Goal: Task Accomplishment & Management: Manage account settings

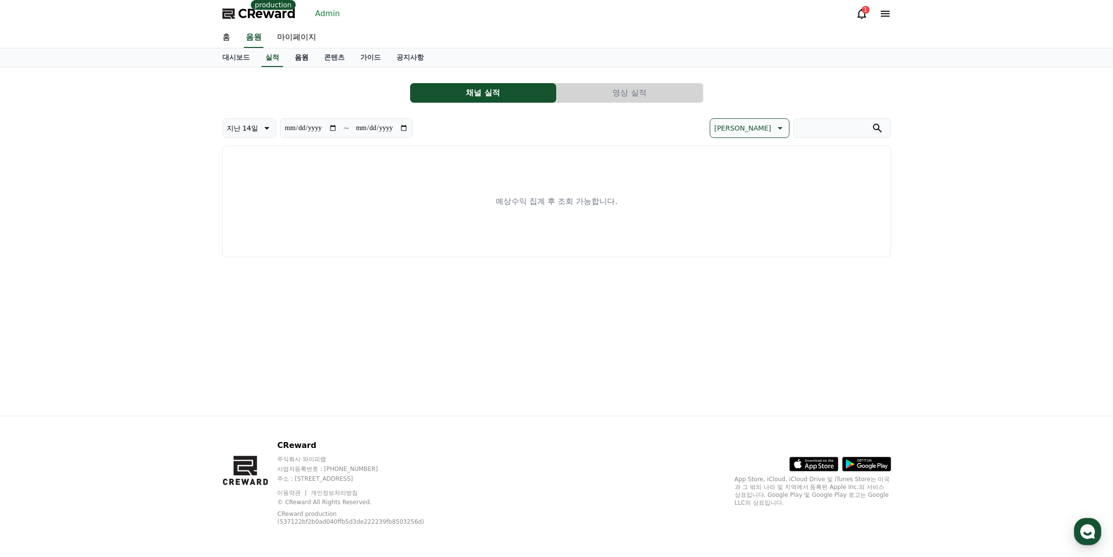
click at [290, 58] on link "음원" at bounding box center [301, 57] width 29 height 19
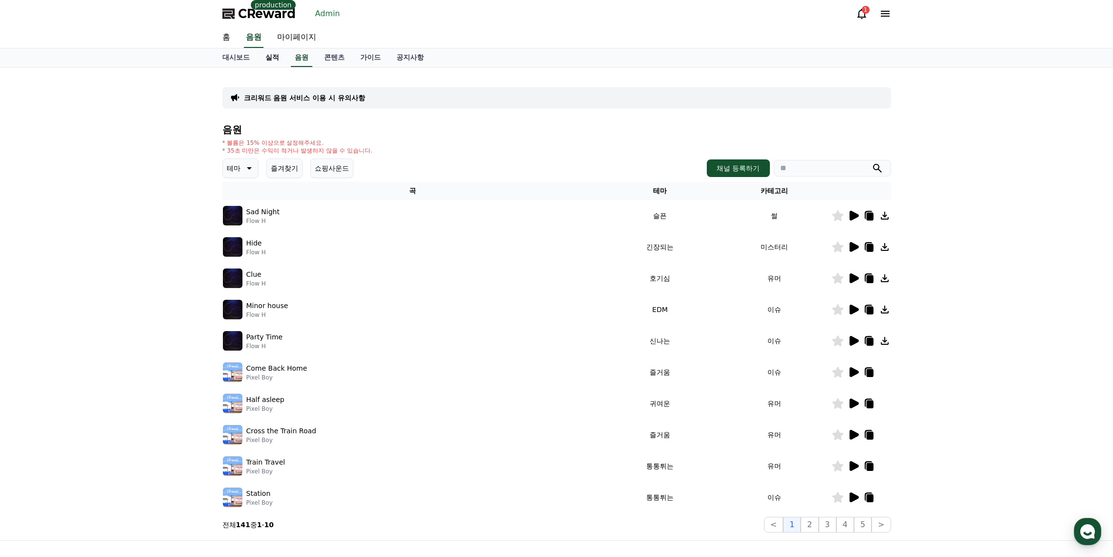
click at [274, 58] on link "실적" at bounding box center [272, 57] width 29 height 19
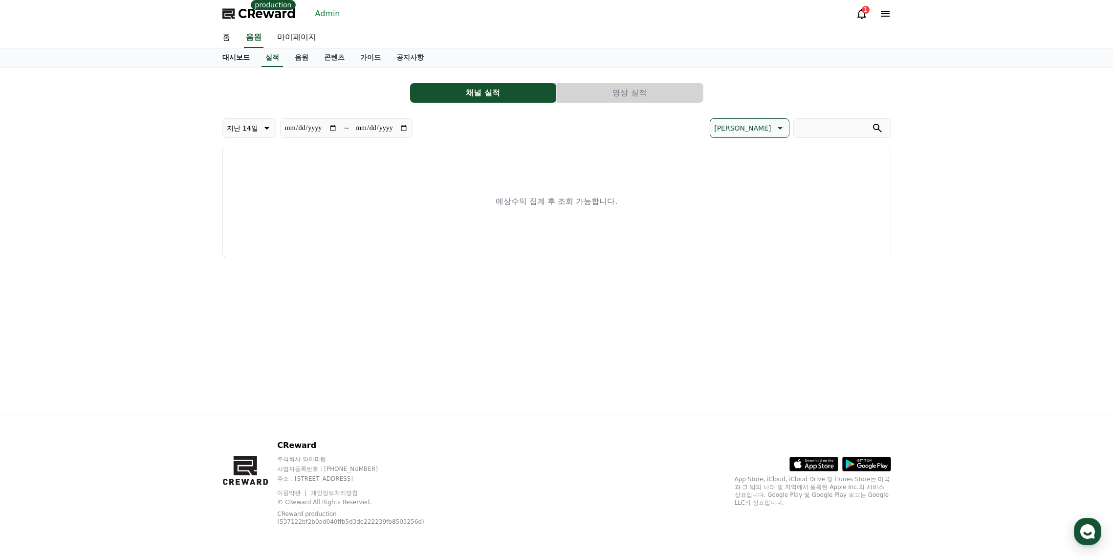
click at [242, 59] on link "대시보드" at bounding box center [236, 57] width 43 height 19
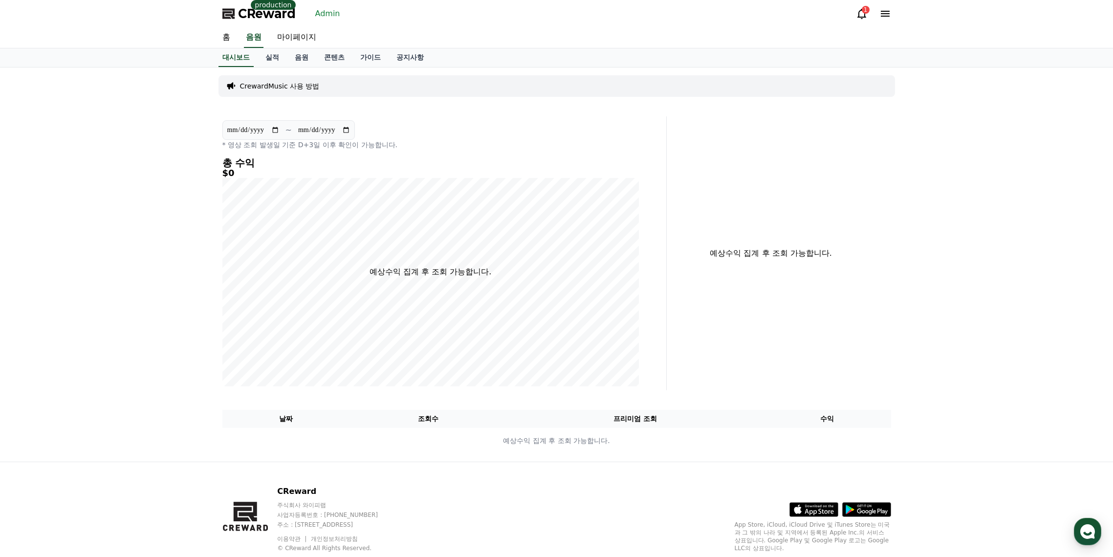
click at [322, 16] on link "Admin" at bounding box center [327, 14] width 33 height 16
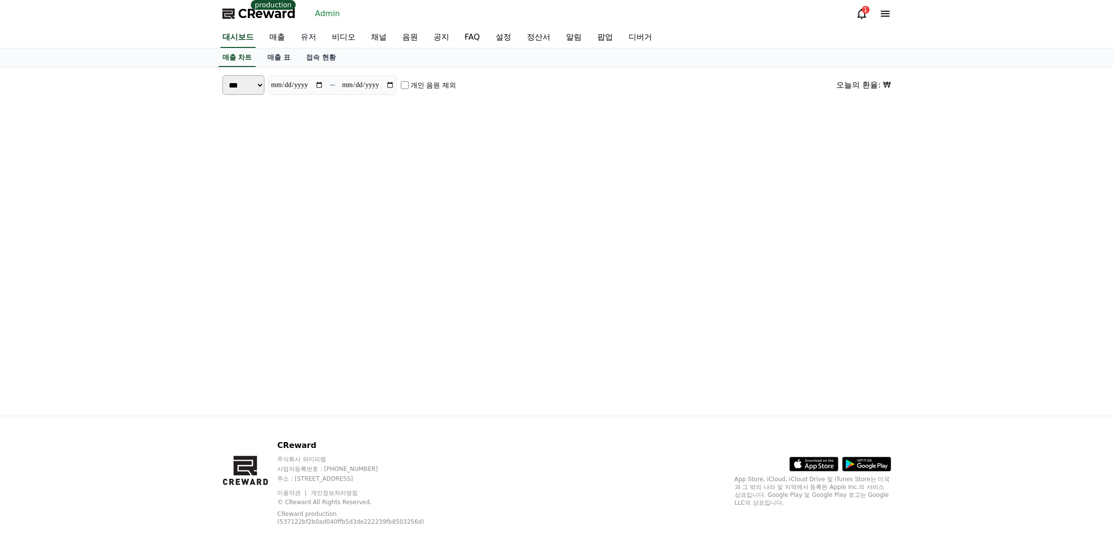
click at [314, 38] on link "유저" at bounding box center [308, 37] width 31 height 21
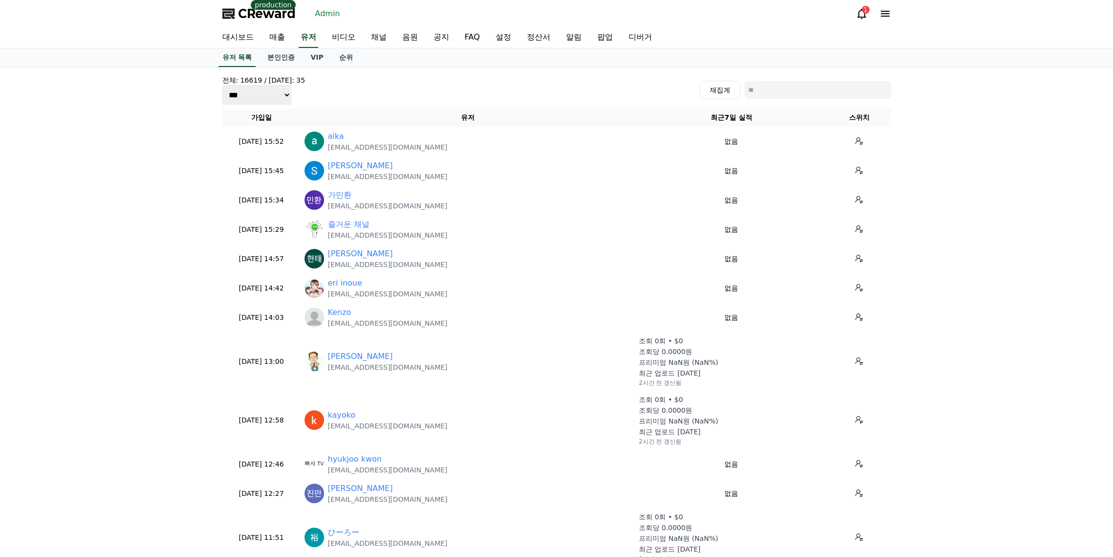
click at [837, 88] on input at bounding box center [817, 90] width 147 height 18
paste input "**********"
type input "**********"
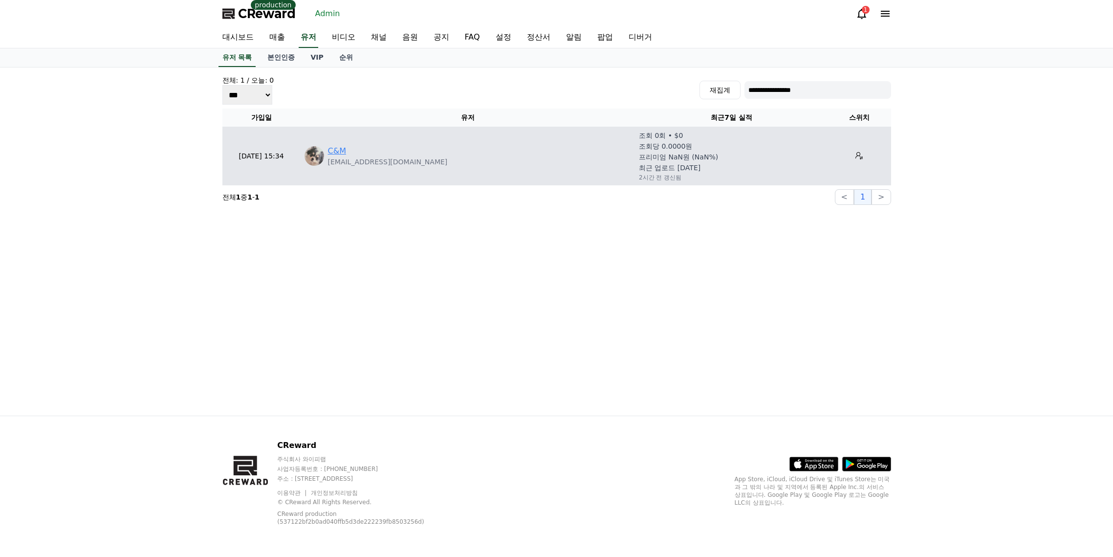
click at [341, 156] on link "C&M" at bounding box center [337, 151] width 18 height 12
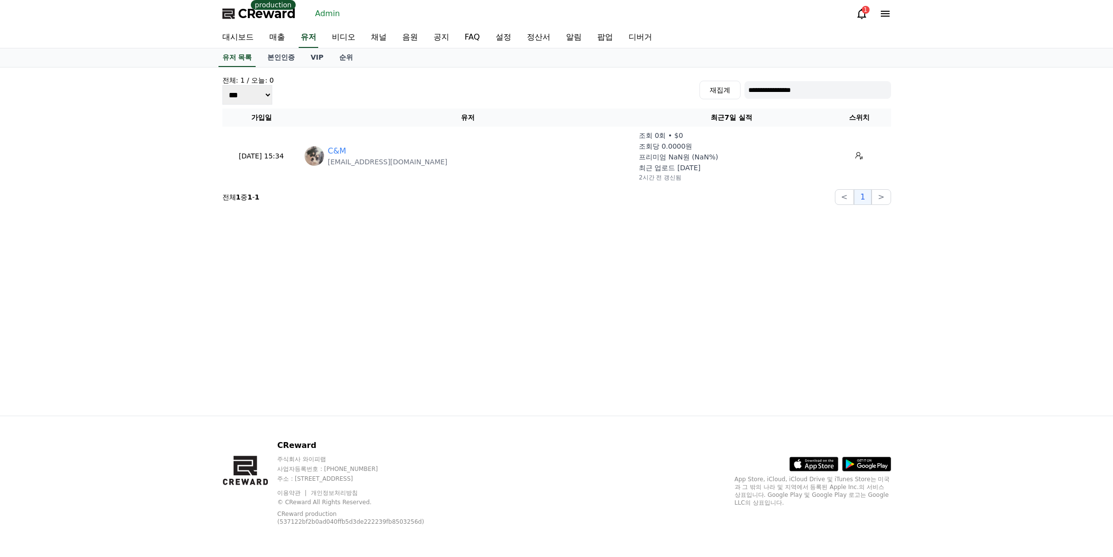
click at [279, 17] on span "CReward" at bounding box center [267, 14] width 58 height 16
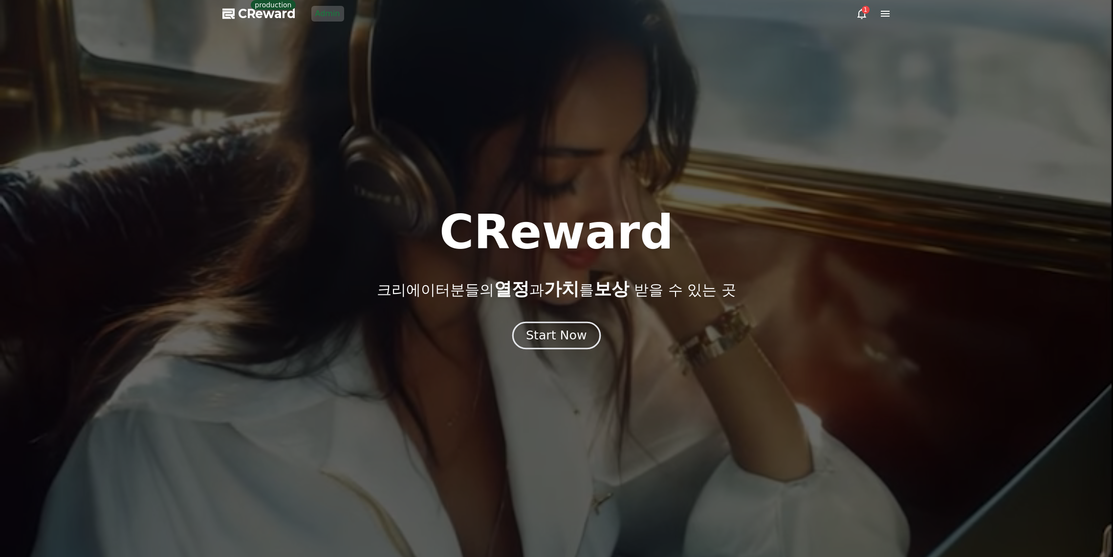
click at [544, 341] on div "Start Now" at bounding box center [556, 335] width 61 height 17
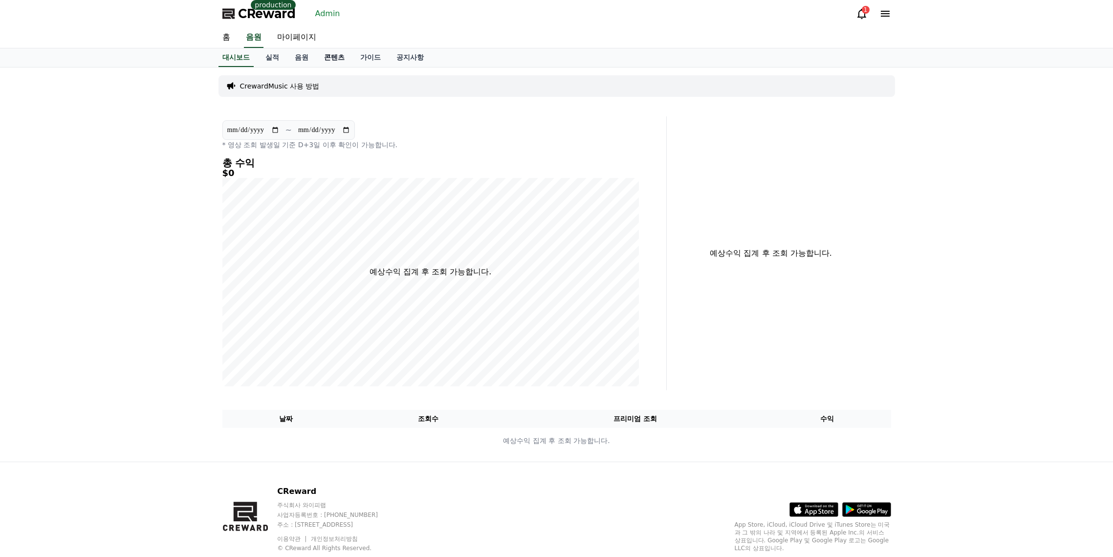
click at [339, 56] on link "콘텐츠" at bounding box center [334, 57] width 36 height 19
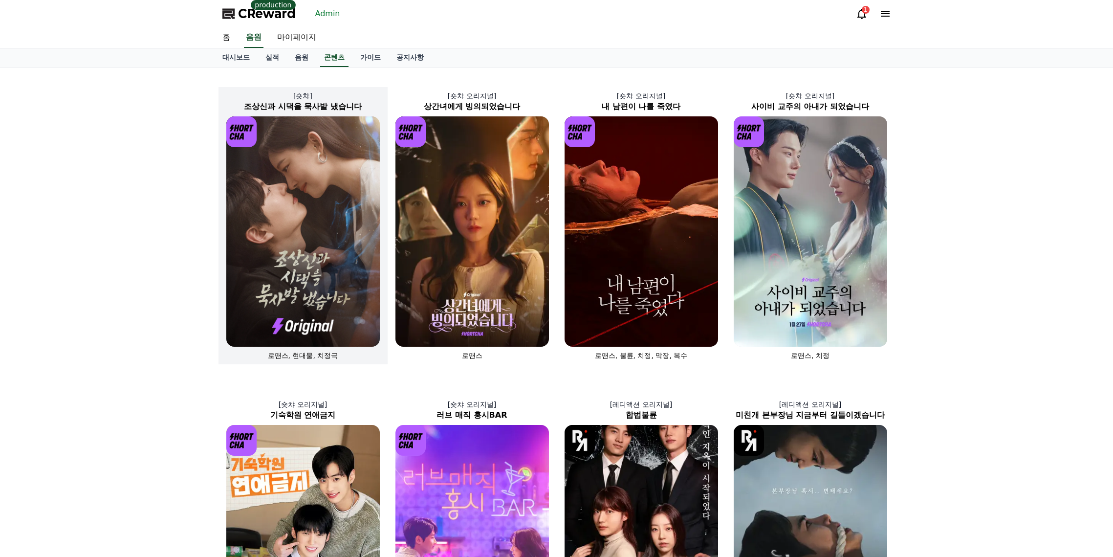
click at [311, 169] on img at bounding box center [302, 231] width 153 height 230
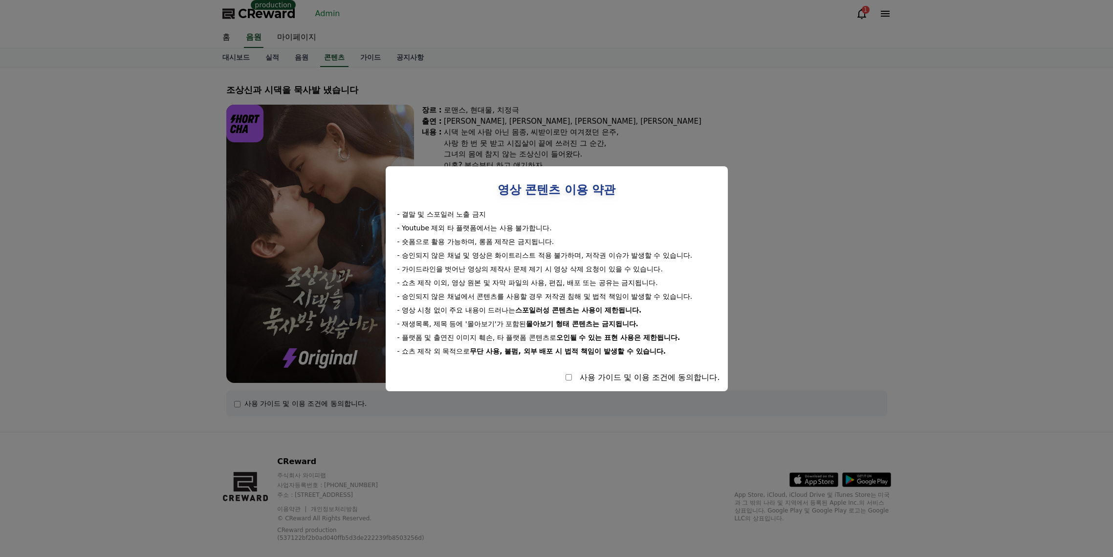
click at [560, 379] on div "사용 가이드 및 이용 조건에 동의합니다." at bounding box center [556, 377] width 326 height 12
select select
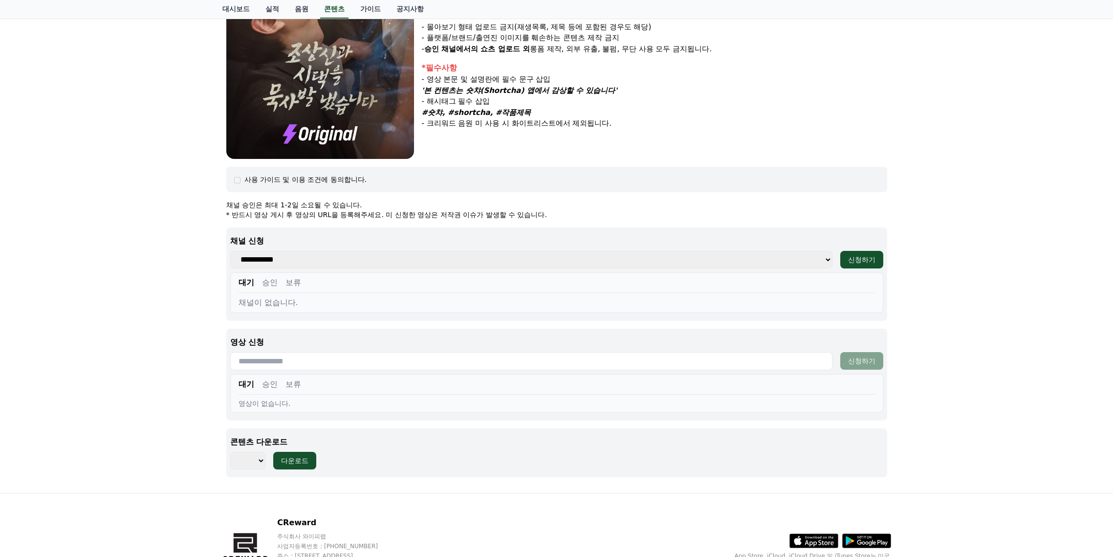
scroll to position [195, 0]
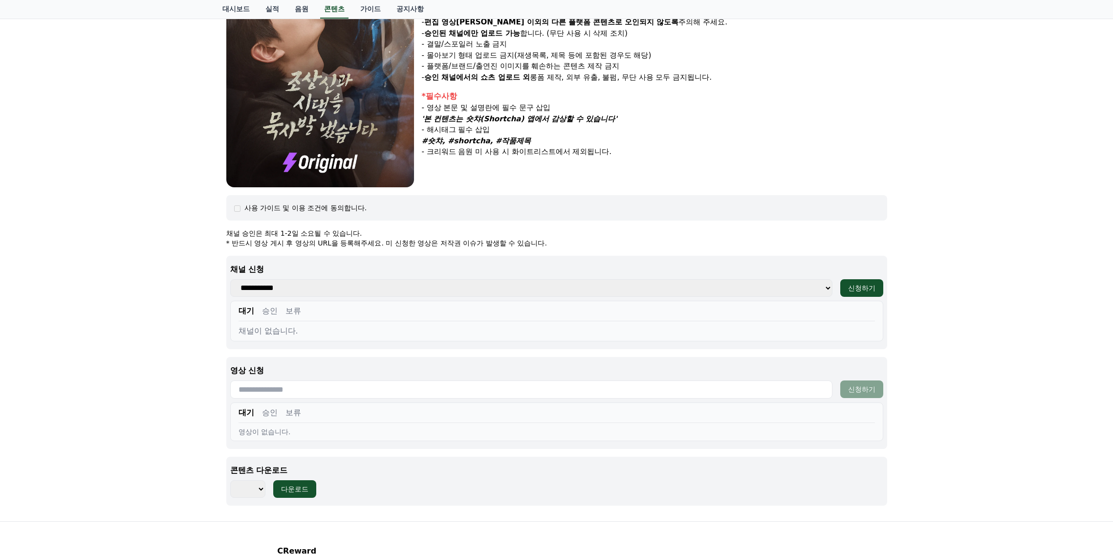
click at [284, 288] on select "**********" at bounding box center [531, 288] width 602 height 18
click at [268, 292] on select "**********" at bounding box center [531, 288] width 602 height 18
click at [208, 280] on div "조상신과 시댁을 묵사발 냈습니다 장르 : 로맨스, 현대물, 치정극 출연 : 최윤정, 정시현, 신영찬, 송경아 내용 : 시댁 눈에 사람 아닌 몸…" at bounding box center [556, 196] width 1113 height 649
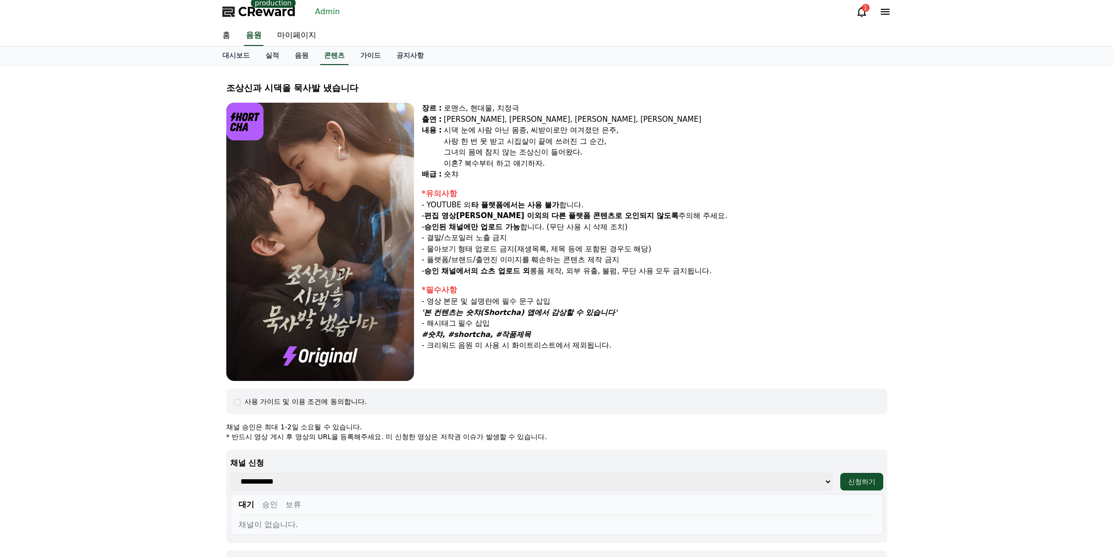
scroll to position [0, 0]
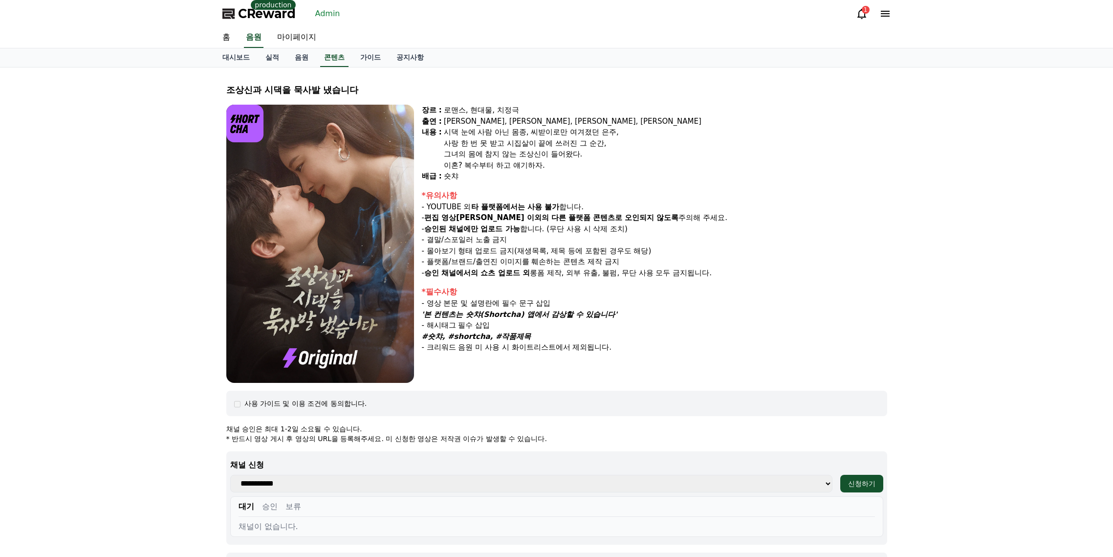
click at [324, 14] on link "Admin" at bounding box center [327, 14] width 33 height 16
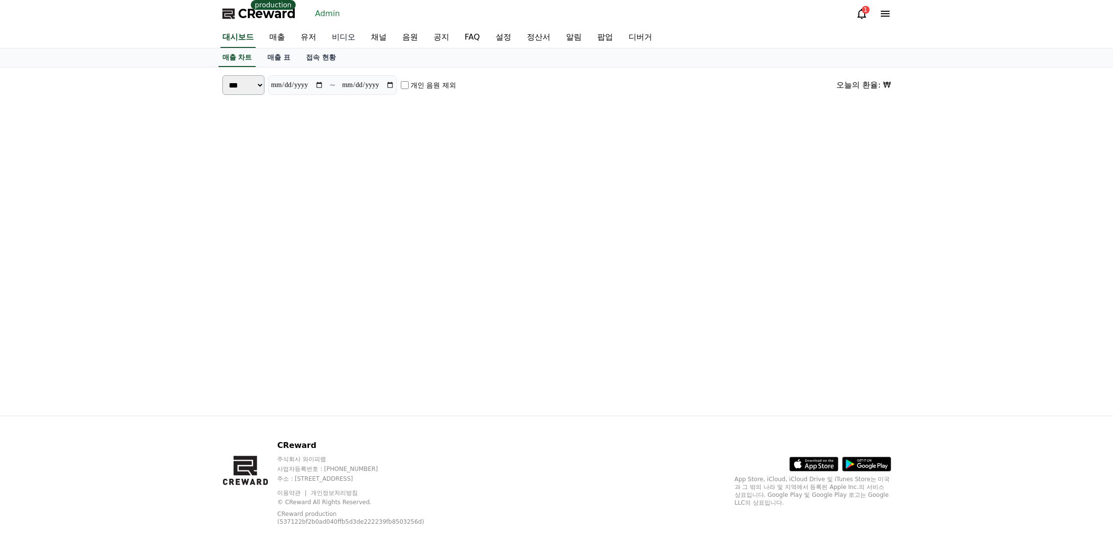
click at [313, 38] on link "유저" at bounding box center [308, 37] width 31 height 21
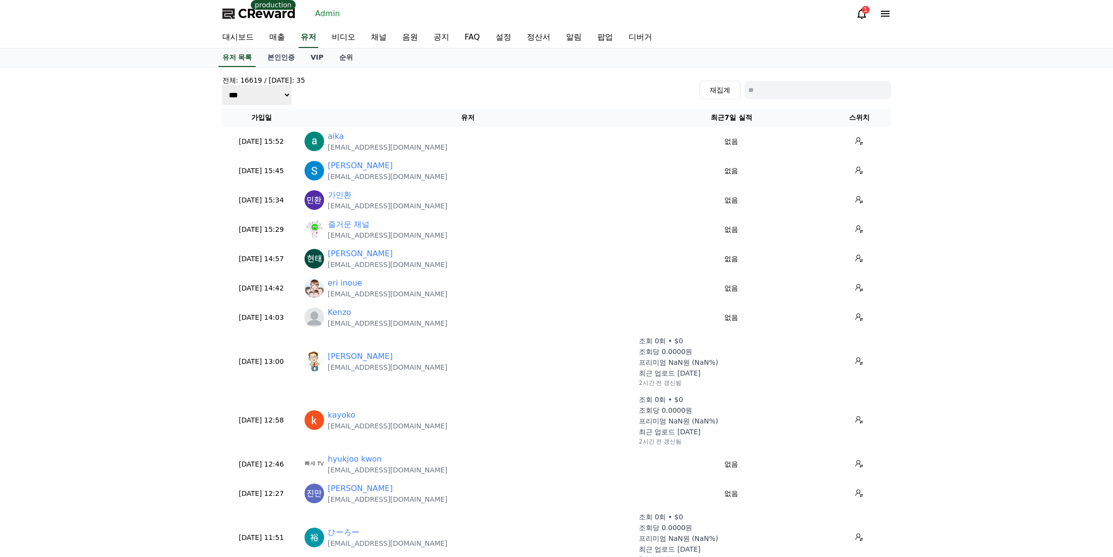
click at [808, 96] on input at bounding box center [817, 90] width 147 height 18
paste input "***"
type input "***"
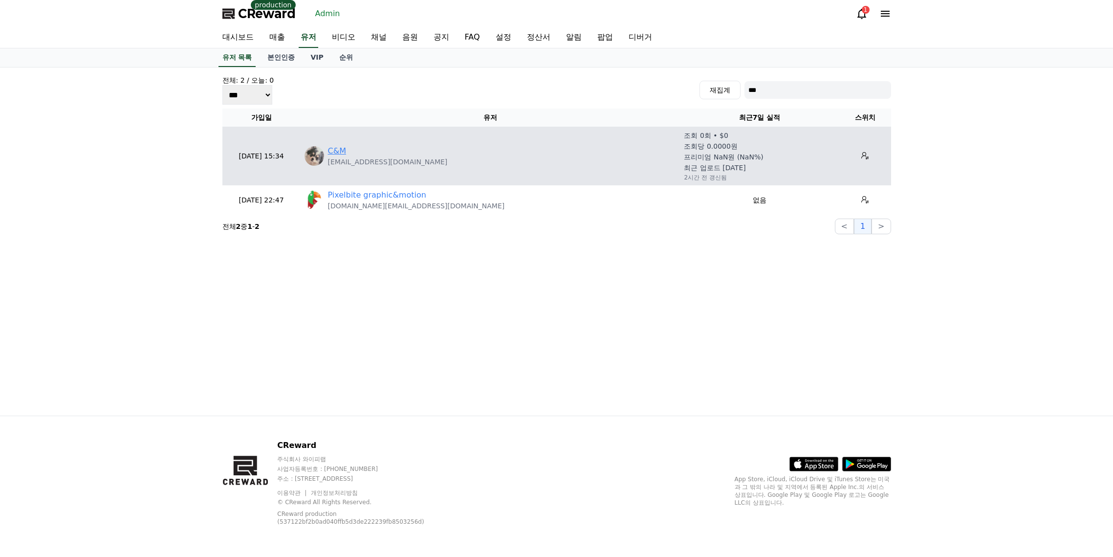
click at [343, 153] on link "C&M" at bounding box center [337, 151] width 18 height 12
click at [861, 155] on icon at bounding box center [865, 156] width 8 height 8
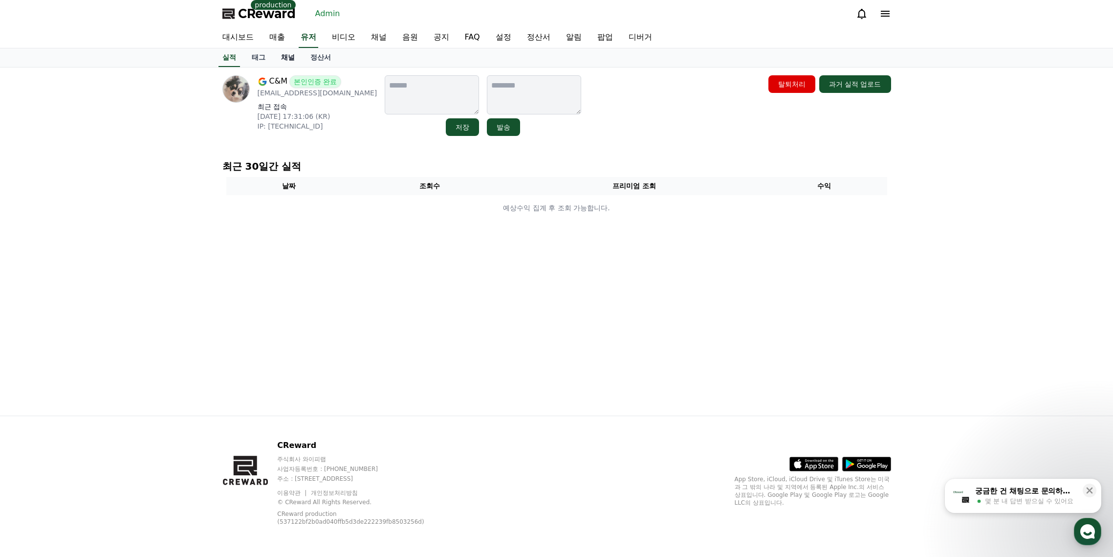
click at [287, 61] on link "채널" at bounding box center [287, 57] width 29 height 19
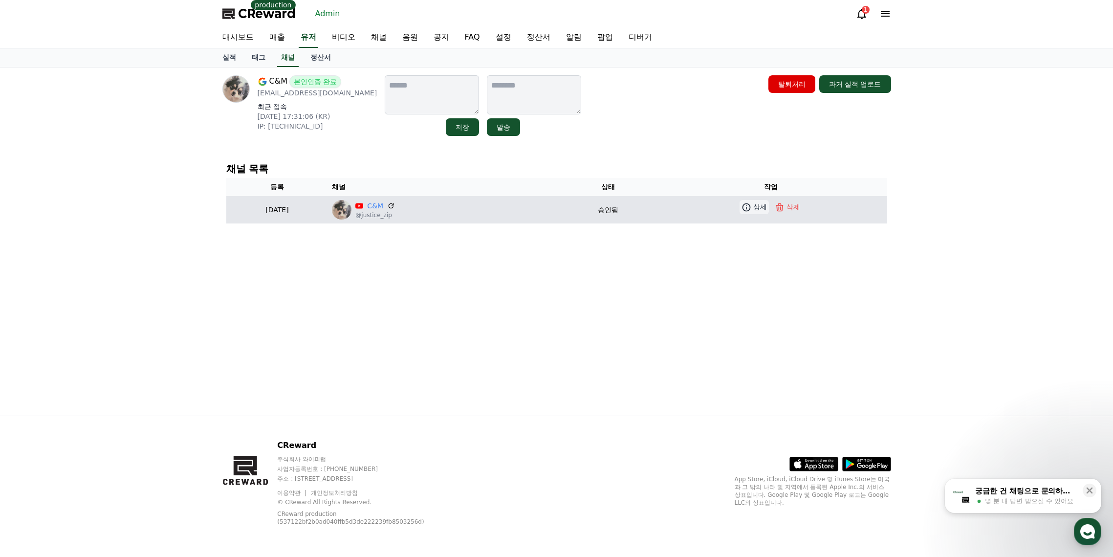
click at [762, 208] on p "상세" at bounding box center [760, 207] width 14 height 10
click at [383, 207] on link "C&M" at bounding box center [375, 206] width 16 height 10
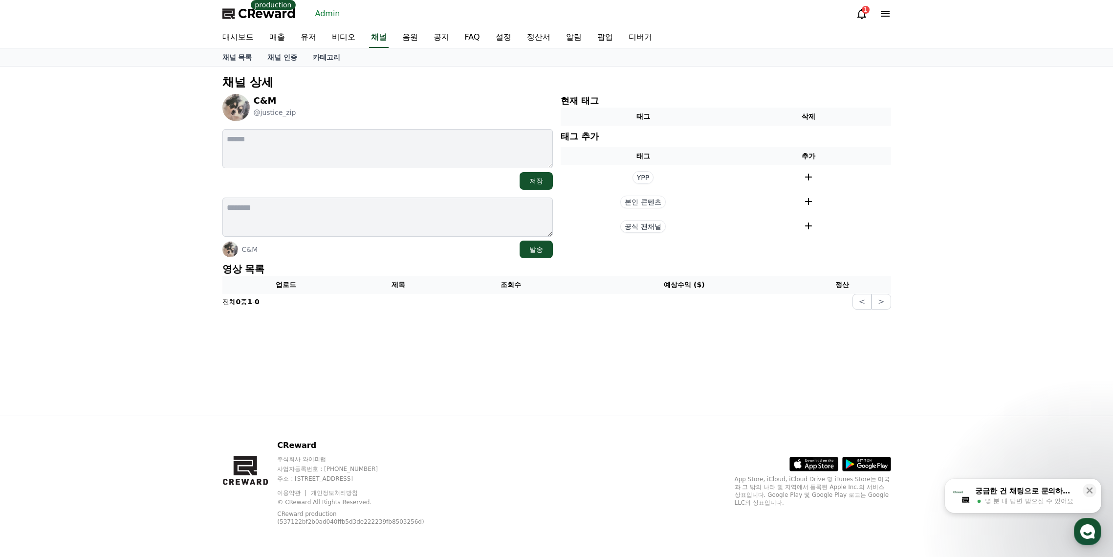
click at [1018, 223] on div "채널 상세 C&M @justice_zip 저장 C&M 발송 현재 태그 태그 삭제 태그 추가 태그 추가 YPP 본인 콘텐츠 공식 팬채널 영상 목…" at bounding box center [556, 240] width 1113 height 349
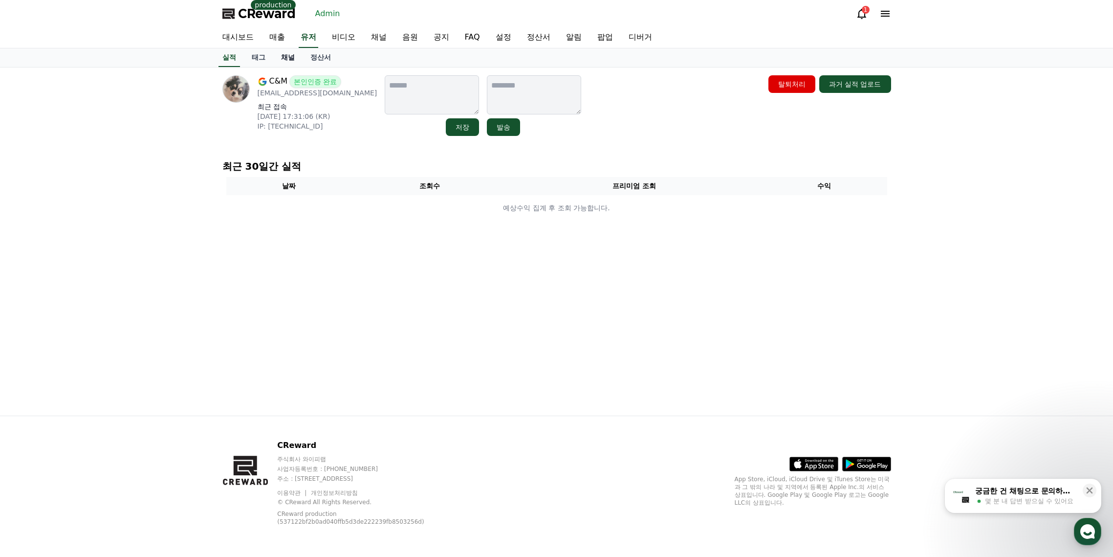
click at [290, 58] on link "채널" at bounding box center [287, 57] width 29 height 19
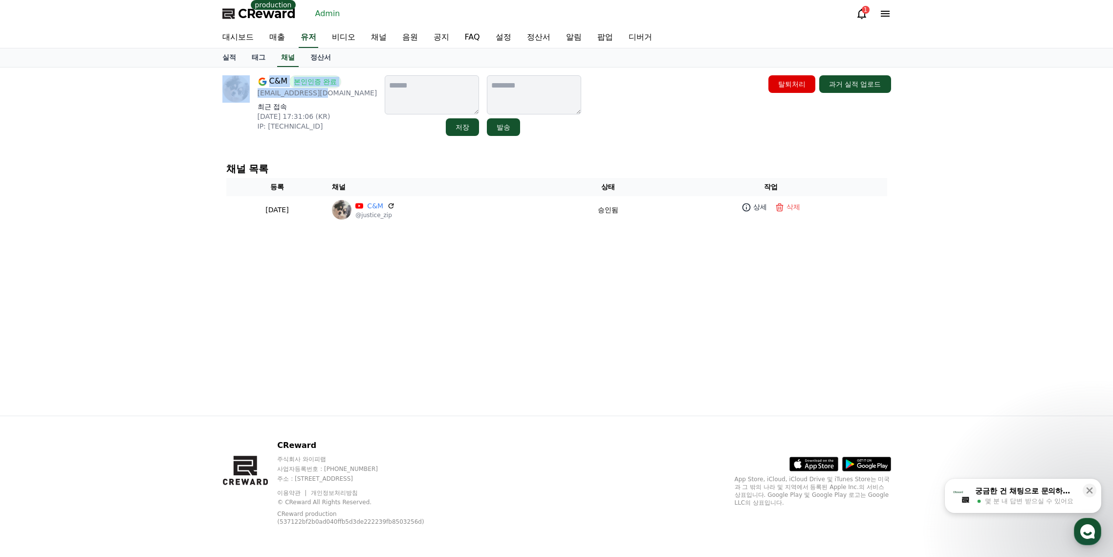
drag, startPoint x: 329, startPoint y: 98, endPoint x: 253, endPoint y: 95, distance: 76.3
click at [253, 95] on div "C&M 본인인증 완료 [EMAIL_ADDRESS][DOMAIN_NAME] 최근 접속 [DATE] 17:31:06 (KR) IP: [TECHNI…" at bounding box center [299, 105] width 155 height 61
drag, startPoint x: 615, startPoint y: 143, endPoint x: 570, endPoint y: 125, distance: 48.5
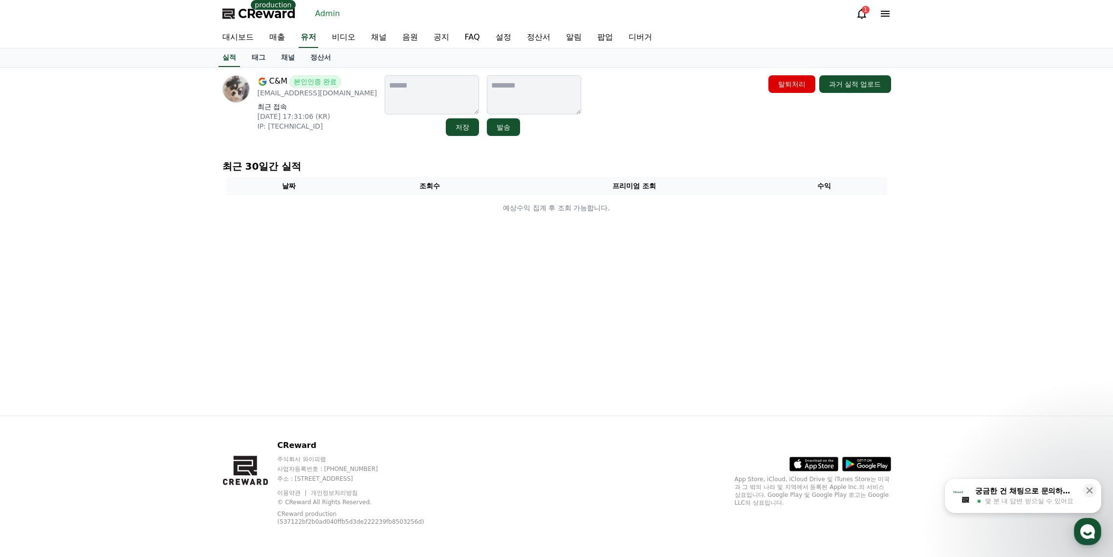
drag, startPoint x: 612, startPoint y: 144, endPoint x: 603, endPoint y: 148, distance: 9.9
click at [611, 145] on div "C&M 본인인증 완료 [EMAIL_ADDRESS][DOMAIN_NAME] 최근 접속 [DATE] 17:31:06 (KR) IP: [TECHNI…" at bounding box center [557, 241] width 684 height 348
drag, startPoint x: 603, startPoint y: 148, endPoint x: 564, endPoint y: 119, distance: 47.9
